Goal: Task Accomplishment & Management: Manage account settings

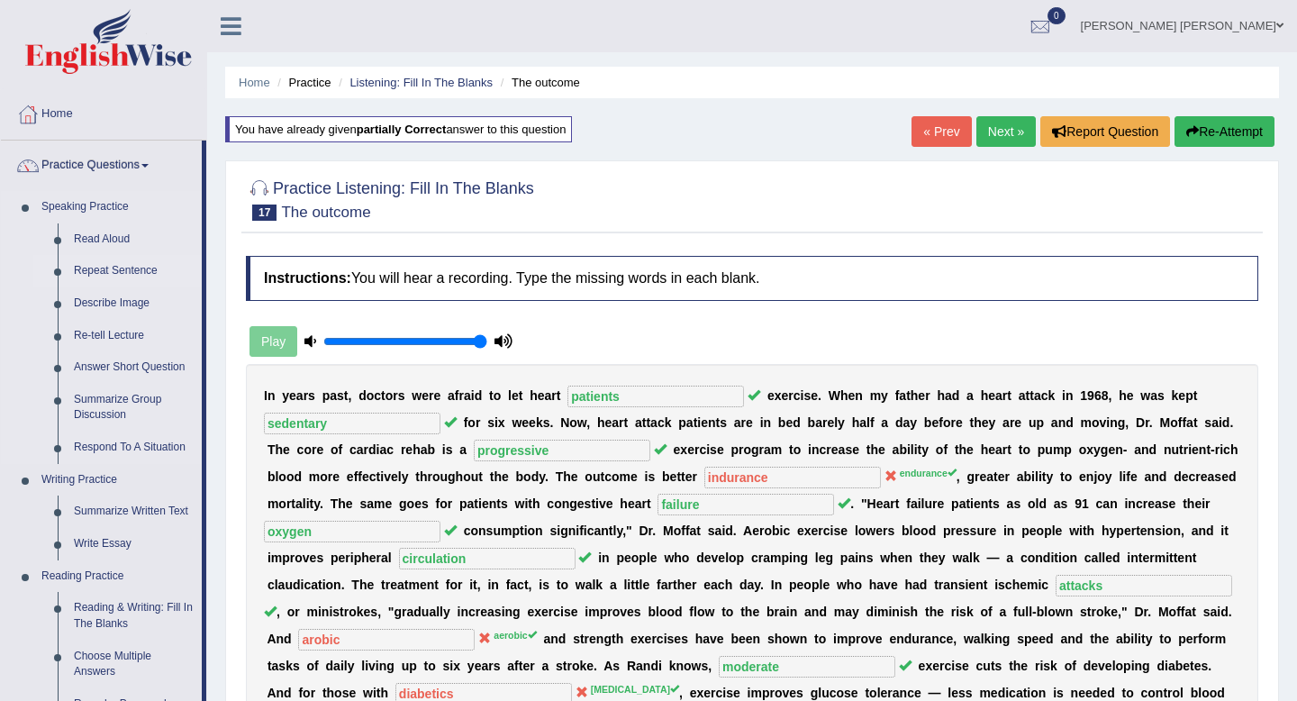
click at [107, 281] on link "Repeat Sentence" at bounding box center [134, 271] width 136 height 32
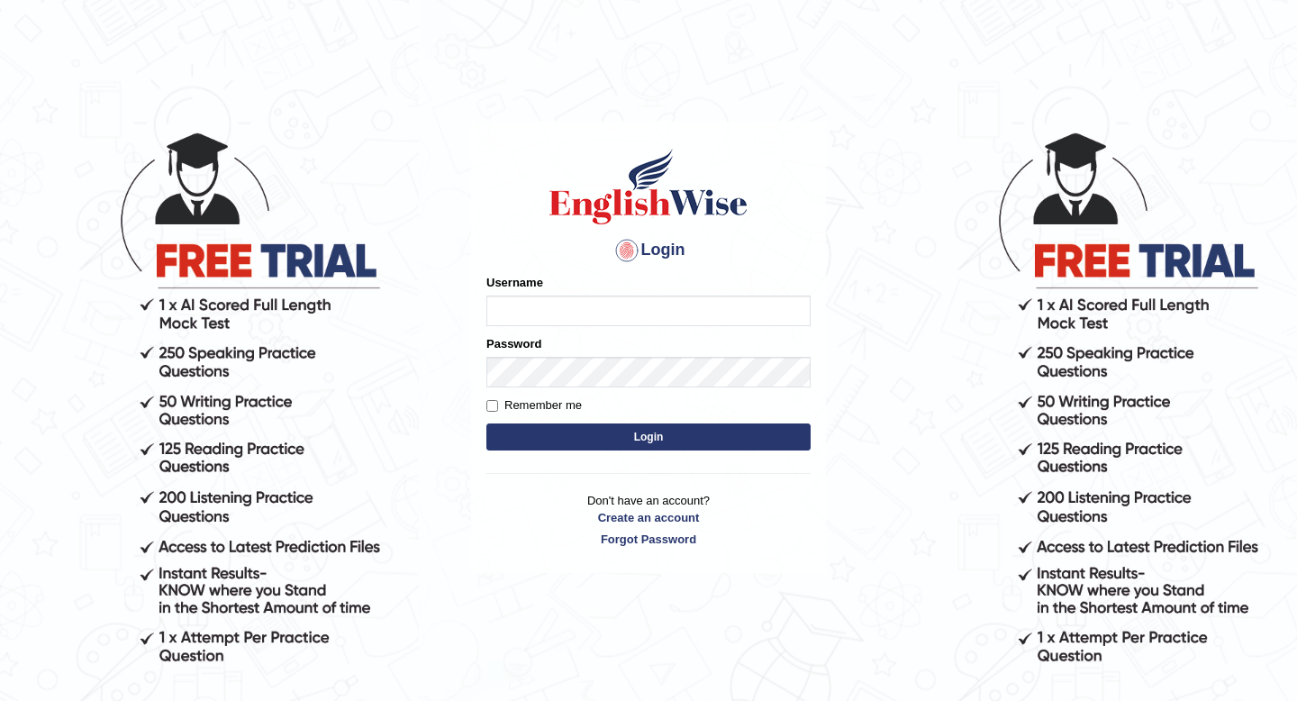
click at [565, 299] on input "Username" at bounding box center [648, 310] width 324 height 31
